Goal: Ask a question

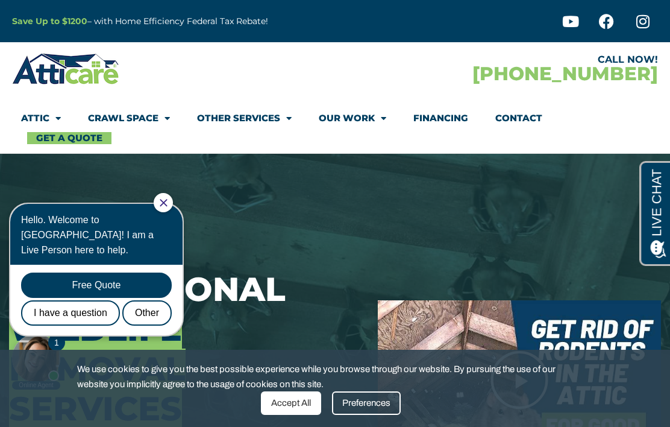
click at [168, 202] on icon "Close Chat" at bounding box center [164, 203] width 8 height 8
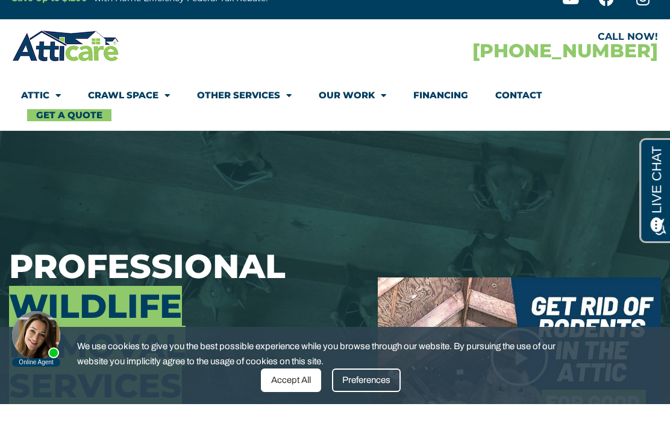
scroll to position [29, 0]
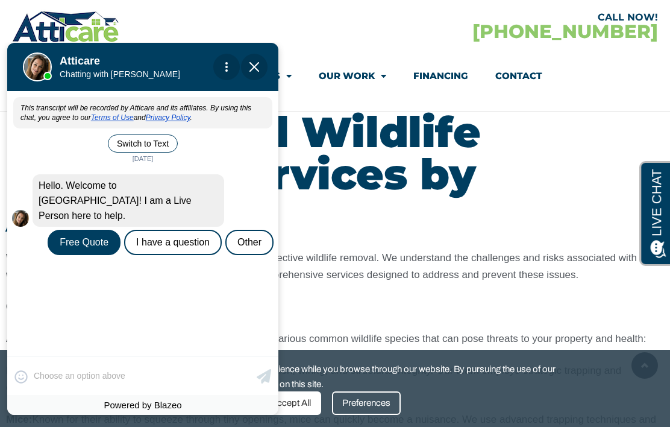
scroll to position [1323, 0]
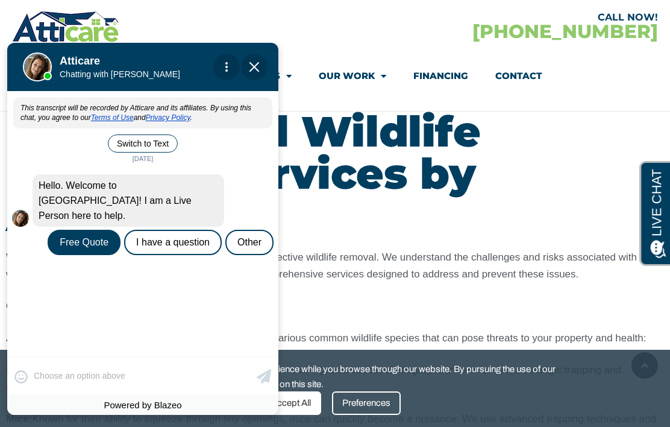
click at [93, 395] on div "😀 😁 😂 😃 😄 😅 😆 😇 😈 😉 😊 😋 😌 😍 😎 😏 😐 😑 😒 😓 😔 😕 😖 😗 😘 😛 😝 😞 😟 😠 😡 😢 😣 😤 😥 😦 Skip ph…" at bounding box center [142, 375] width 271 height 39
click at [51, 395] on div "😀 😁 😂 😃 😄 😅 😆 😇 😈 😉 😊 😋 😌 😍 😎 😏 😐 😑 😒 😓 😔 😕 😖 😗 😘 😛 😝 😞 😟 😠 😡 😢 😣 😤 😥 😦 Skip ph…" at bounding box center [142, 375] width 271 height 39
click at [144, 415] on div "Powered by Blazeo" at bounding box center [142, 405] width 271 height 20
click at [36, 395] on div "😀 😁 😂 😃 😄 😅 😆 😇 😈 😉 😊 😋 😌 😍 😎 😏 😐 😑 😒 😓 😔 😕 😖 😗 😘 😛 😝 😞 😟 😠 😡 😢 😣 😤 😥 😦 Skip ph…" at bounding box center [142, 375] width 271 height 39
click at [149, 230] on div "I have a question" at bounding box center [173, 242] width 98 height 25
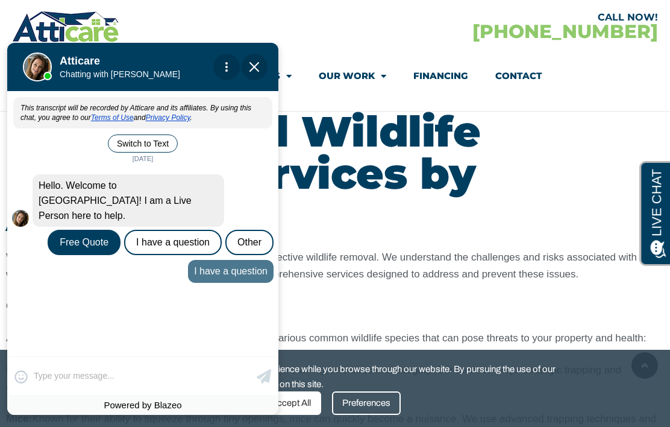
click at [37, 395] on div "😀 😁 😂 😃 😄 😅 😆 😇 😈 😉 😊 😋 😌 😍 😎 😏 😐 😑 😒 😓 😔 😕 😖 😗 😘 😛 😝 😞 😟 😠 😡 😢 😣 😤 😥 😦 Skip ph…" at bounding box center [142, 375] width 271 height 39
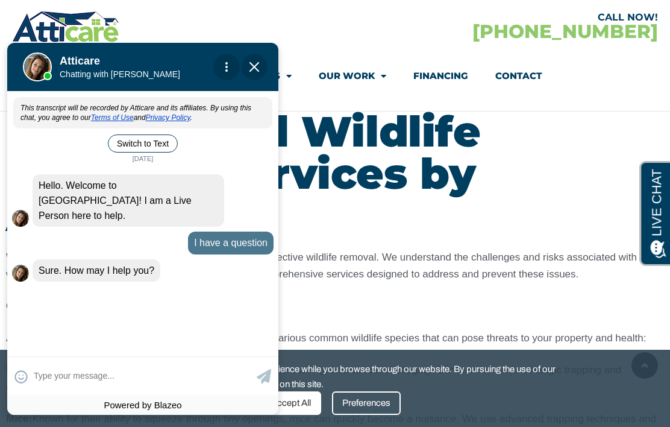
click at [52, 387] on textarea at bounding box center [144, 376] width 220 height 24
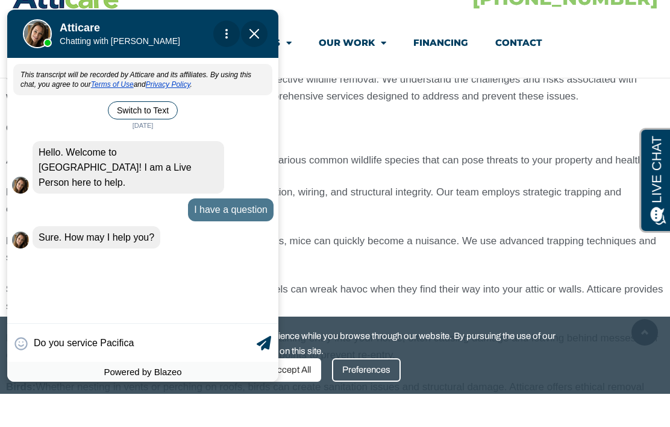
type input "Do you service Pacifica?"
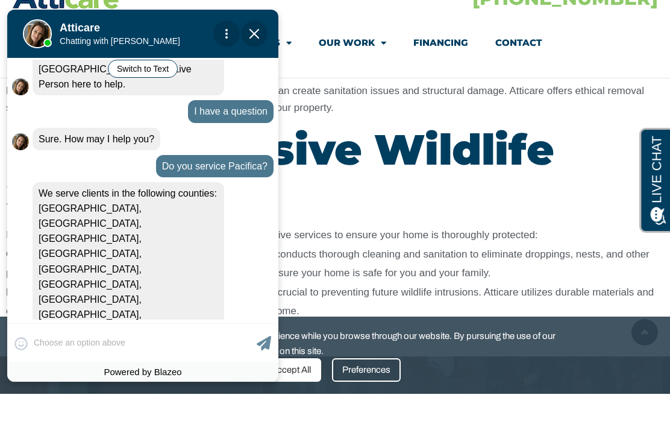
scroll to position [1796, 0]
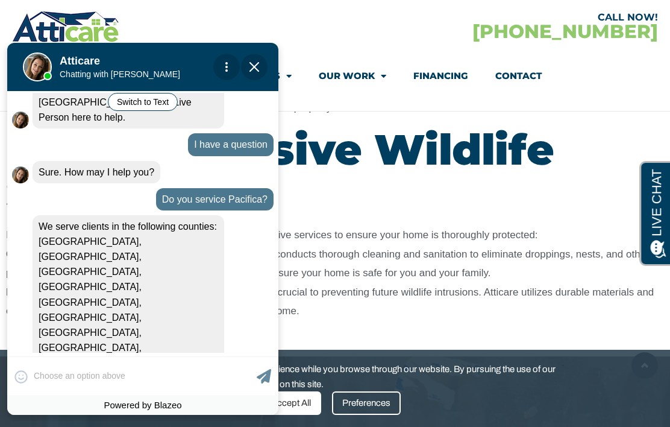
click at [14, 395] on div "😀 😁 😂 😃 😄 😅 😆 😇 😈 😉 😊 😋 😌 😍 😎 😏 😐 😑 😒 😓 😔 😕 😖 😗 😘 😛 😝 😞 😟 😠 😡 😢 😣 😤 😥 😦 Skip ph…" at bounding box center [142, 375] width 271 height 39
click at [40, 395] on div "😀 😁 😂 😃 😄 😅 😆 😇 😈 😉 😊 😋 😌 😍 😎 😏 😐 😑 😒 😓 😔 😕 😖 😗 😘 😛 😝 😞 😟 😠 😡 😢 😣 😤 😥 😦 Skip ph…" at bounding box center [142, 375] width 271 height 39
click at [247, 60] on span "Close Chat" at bounding box center [254, 67] width 27 height 27
